Goal: Find specific page/section: Find specific page/section

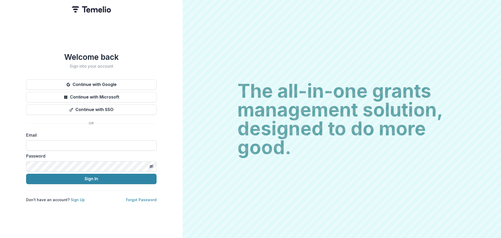
drag, startPoint x: 71, startPoint y: 139, endPoint x: 71, endPoint y: 147, distance: 7.3
click at [71, 140] on input at bounding box center [91, 145] width 131 height 10
click at [76, 141] on input at bounding box center [91, 145] width 131 height 10
type input "**********"
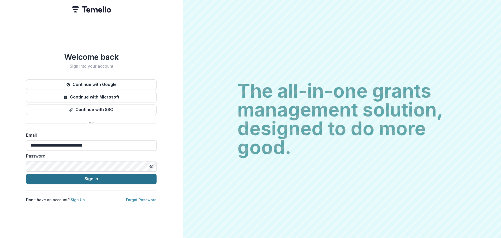
click at [93, 178] on button "Sign In" at bounding box center [91, 179] width 131 height 10
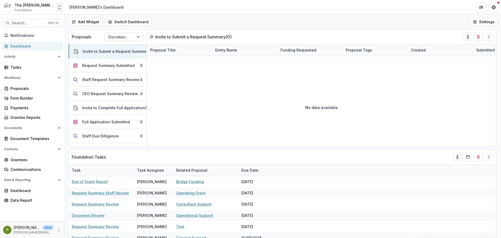
click at [57, 5] on icon "Open entity switcher" at bounding box center [59, 7] width 5 height 5
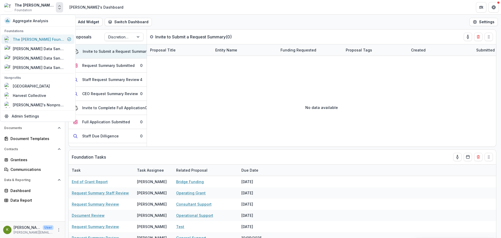
click at [50, 38] on div "The Frist Foundation Workflow Sandbox" at bounding box center [39, 39] width 52 height 5
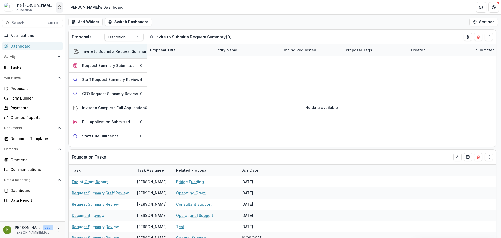
click at [59, 8] on polyline "Open entity switcher" at bounding box center [59, 8] width 2 height 1
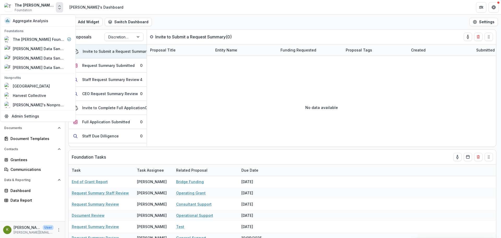
click at [59, 8] on polyline "Open entity switcher" at bounding box center [59, 8] width 2 height 1
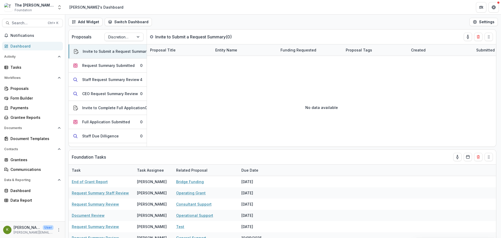
click at [145, 9] on header "Lucy's Dashboard" at bounding box center [283, 7] width 436 height 14
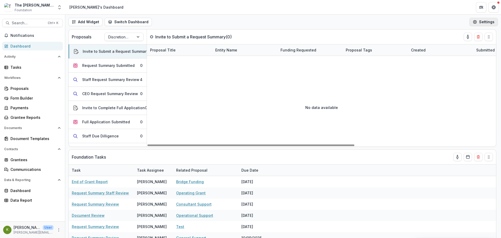
click at [486, 23] on button "Settings" at bounding box center [484, 22] width 28 height 8
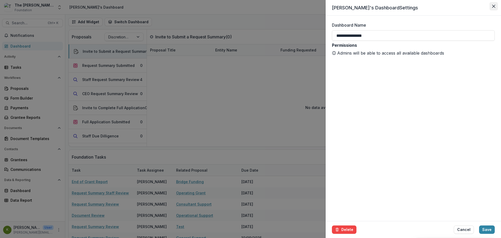
click at [493, 8] on button "Close" at bounding box center [494, 6] width 8 height 8
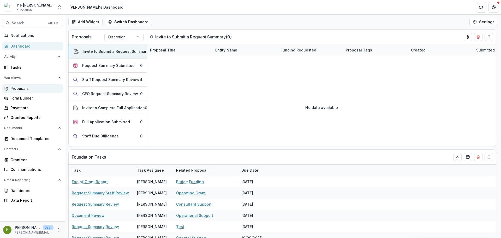
click at [21, 89] on div "Proposals" at bounding box center [34, 88] width 48 height 5
